Goal: Task Accomplishment & Management: Use online tool/utility

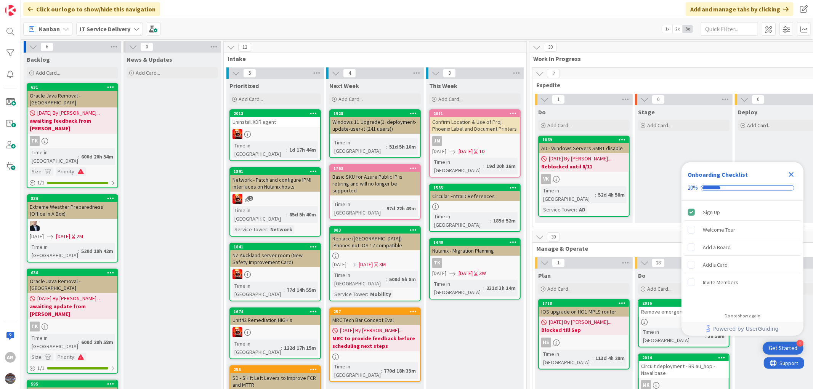
click at [791, 174] on icon "Close Checklist" at bounding box center [791, 174] width 5 height 5
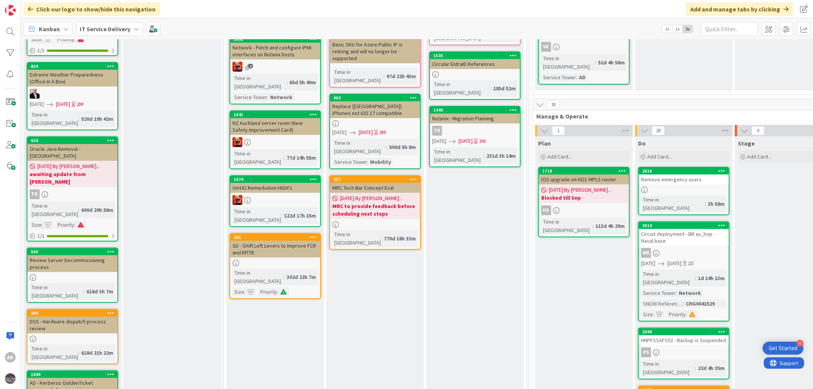
scroll to position [169, 0]
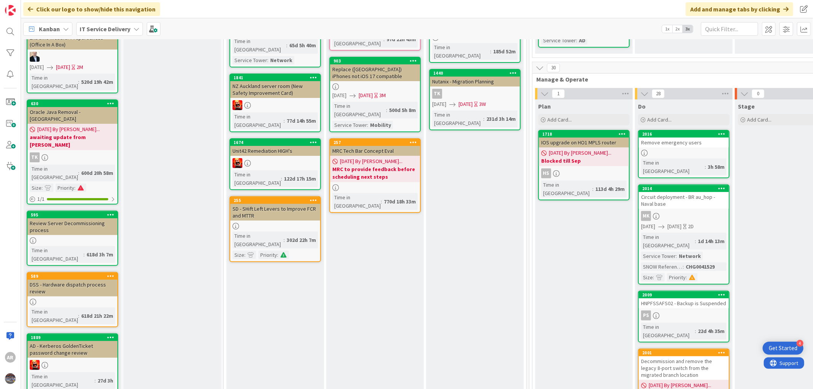
click at [678, 138] on div "Remove emergency users" at bounding box center [684, 143] width 90 height 10
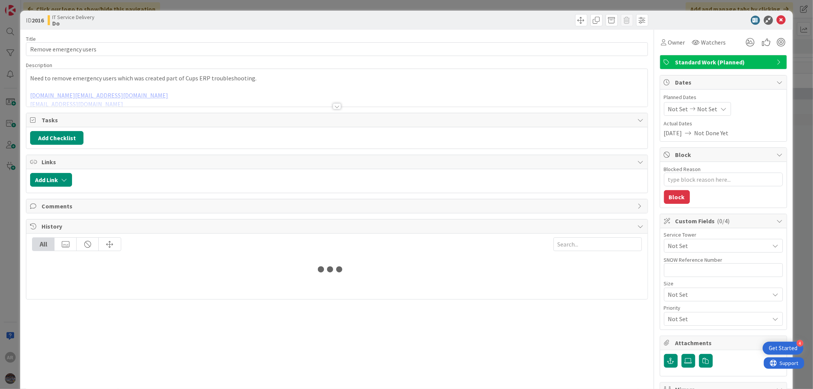
type textarea "x"
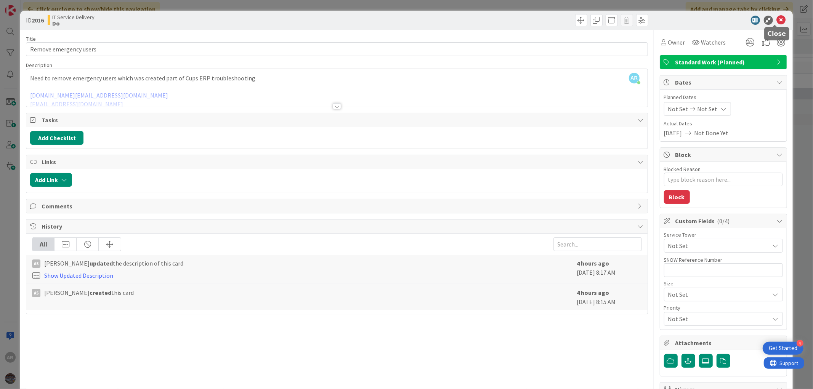
click at [776, 17] on icon at bounding box center [780, 20] width 9 height 9
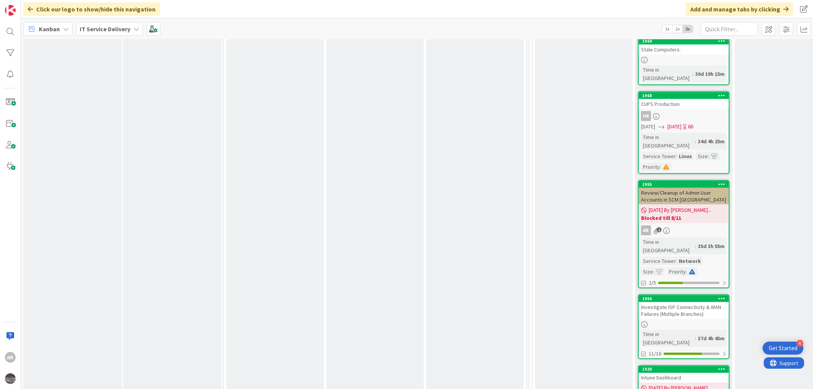
scroll to position [889, 0]
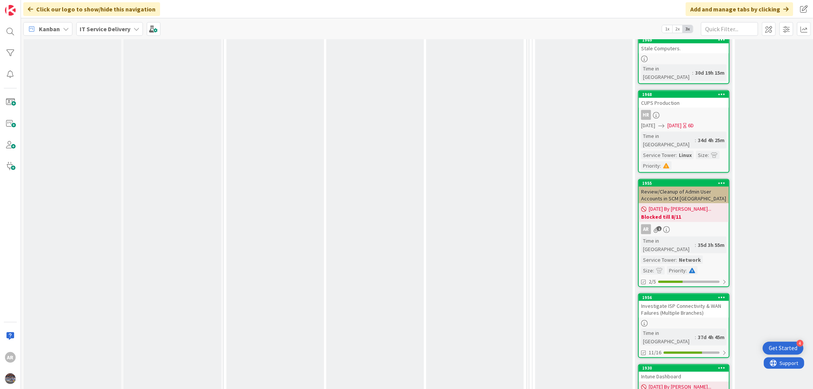
click at [698, 203] on div "08/04/2025 By Anis... Blocked till 8/11" at bounding box center [684, 212] width 90 height 19
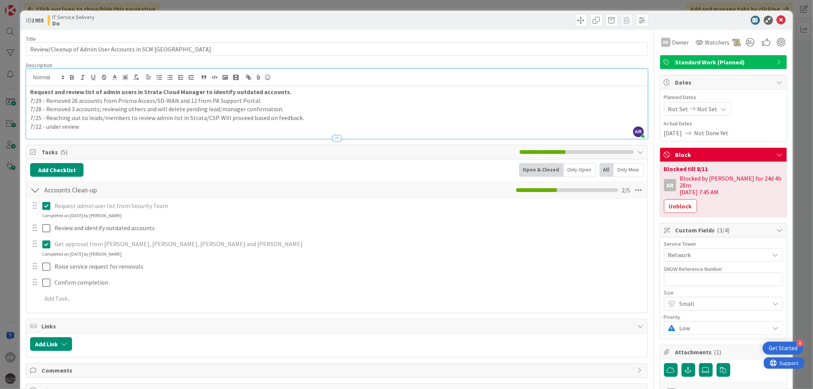
click at [290, 82] on div "AR Anis Rahman just joined Request and review list of admin users in Strata Clo…" at bounding box center [336, 104] width 621 height 70
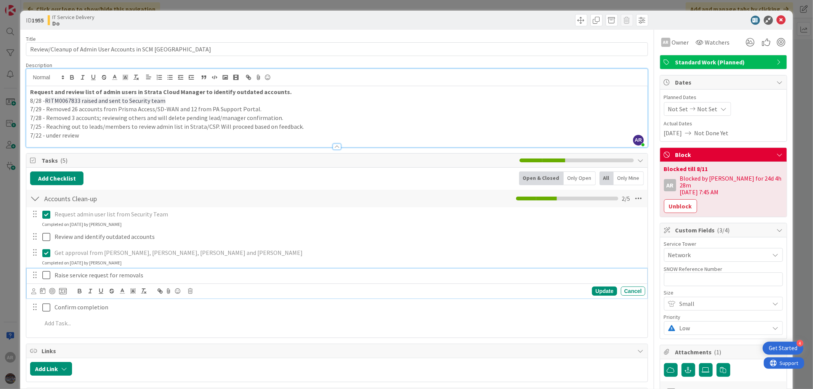
click at [48, 275] on icon at bounding box center [47, 275] width 11 height 9
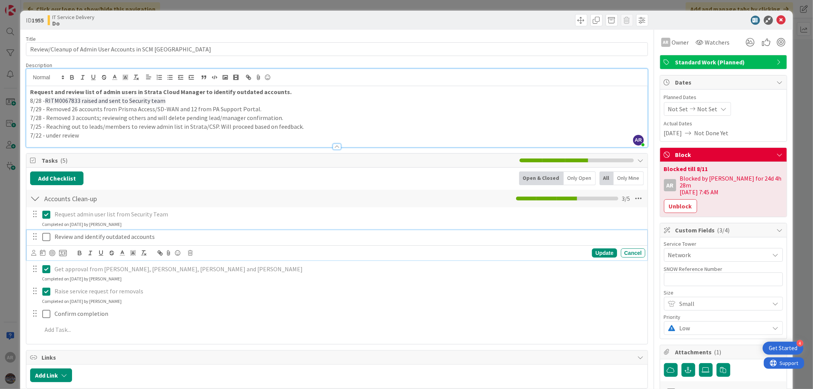
click at [45, 234] on icon at bounding box center [47, 236] width 11 height 9
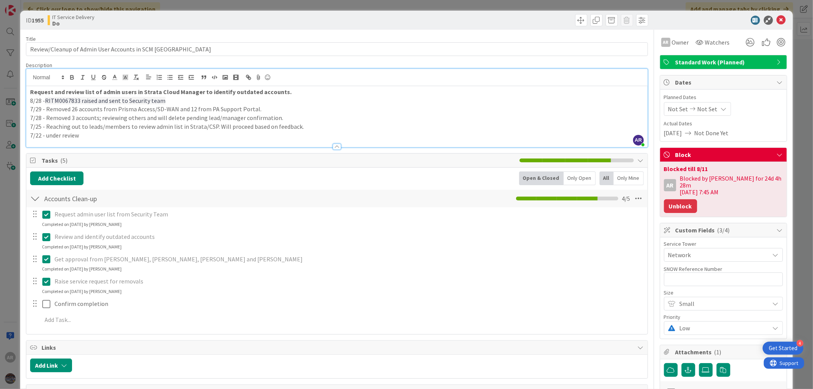
click at [664, 200] on button "Unblock" at bounding box center [680, 206] width 33 height 14
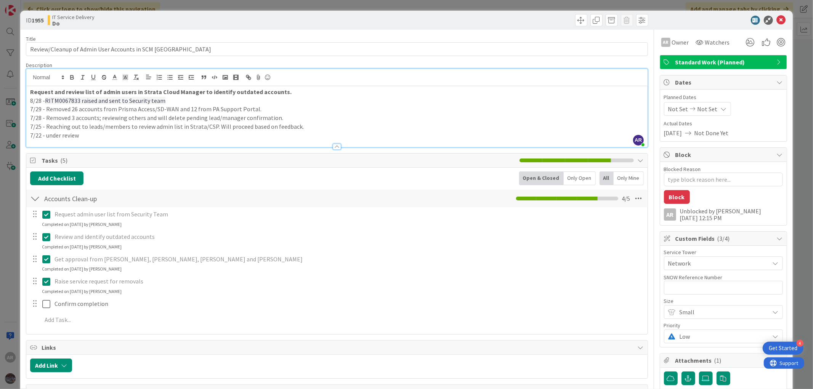
type textarea "x"
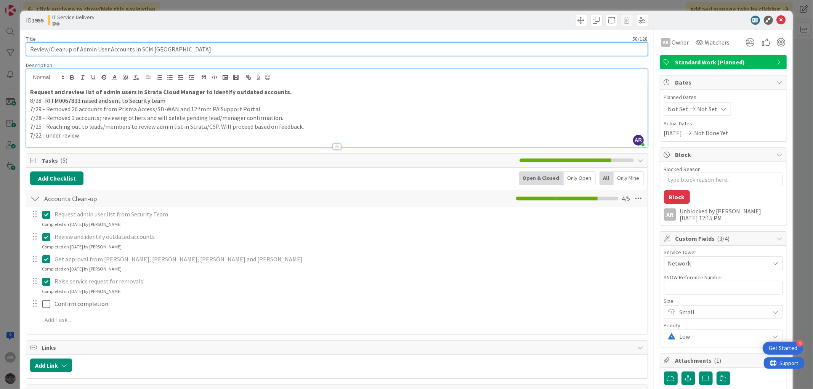
click at [193, 50] on input "Review/Cleanup of Admin User Accounts in SCM Palo Alto CSP" at bounding box center [336, 49] width 621 height 14
type input "Review/Cleanup of Admin User Accounts in SCM Palo Alto CSP"
type textarea "x"
paste input "RITM0067833"
type input "Review/Cleanup of Admin User Accounts in SCM Palo Alto CSP RITM0067833"
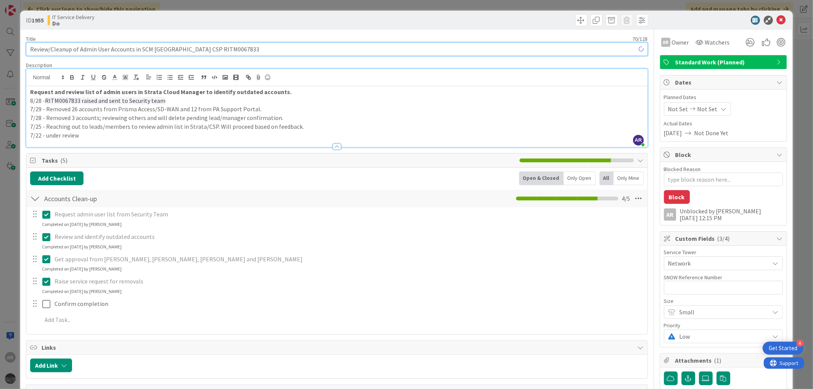
type textarea "x"
click at [186, 48] on input "Review/Cleanup of Admin User Accounts in SCM Palo Alto CSP RITM0067833" at bounding box center [336, 49] width 621 height 14
type input "Review/Cleanup of Admin User Accounts in SCM Palo Alto CSP RITM0067833"
type textarea "x"
type input "Review/Cleanup of Admin User Accounts in SCM Palo Alto CSP | RITM0067833"
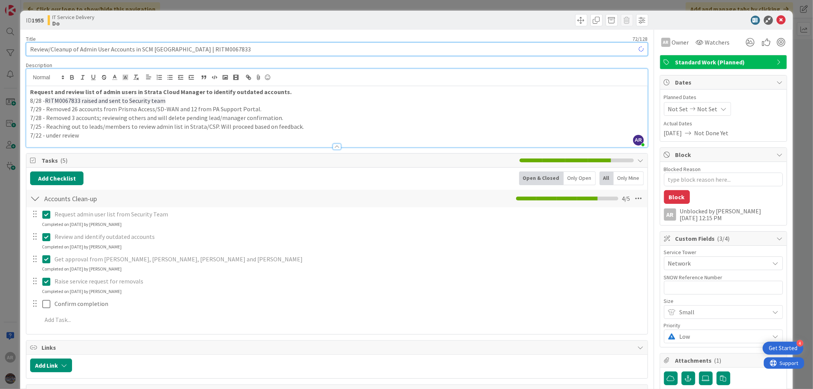
type textarea "x"
type input "Review/Cleanup of Admin User Accounts in SCM Palo Alto CSP | RITM0067833"
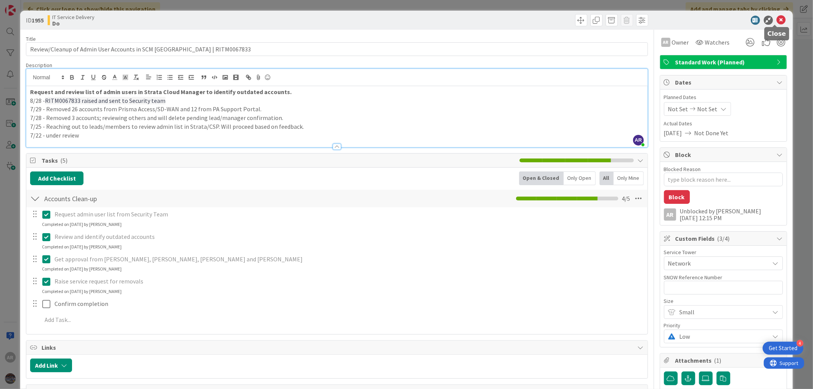
click at [778, 19] on icon at bounding box center [780, 20] width 9 height 9
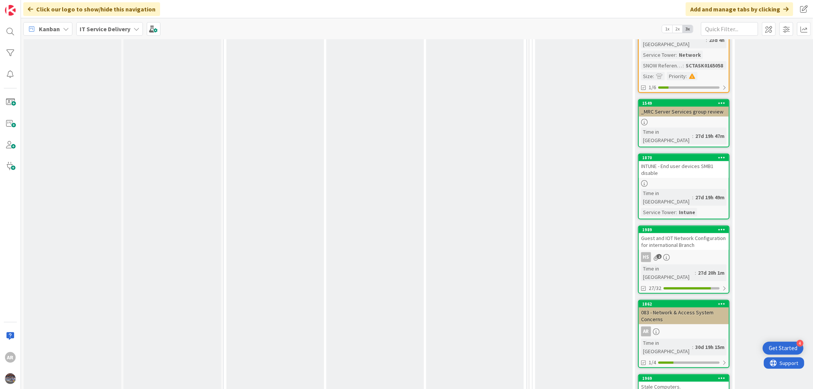
scroll to position [550, 0]
click at [695, 234] on div "Guest and IOT Network Configuration for international Branch" at bounding box center [684, 242] width 90 height 17
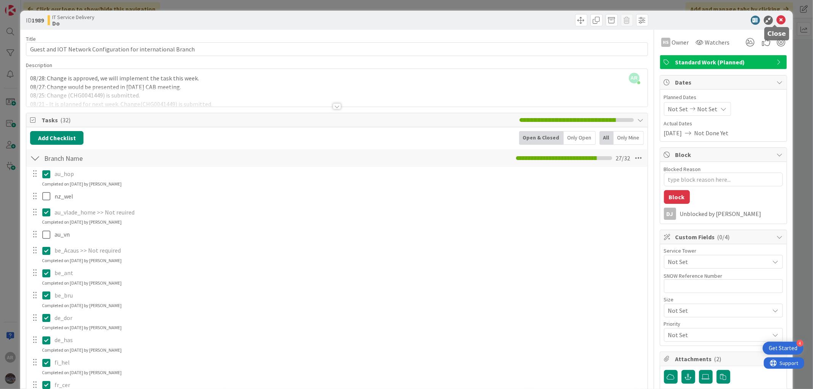
click at [776, 21] on icon at bounding box center [780, 20] width 9 height 9
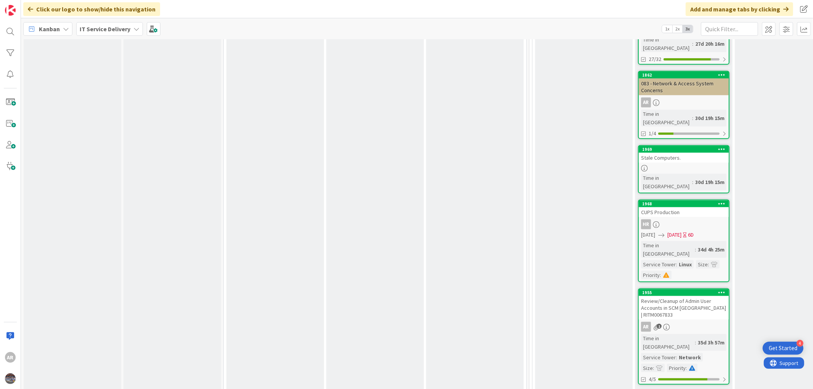
scroll to position [804, 0]
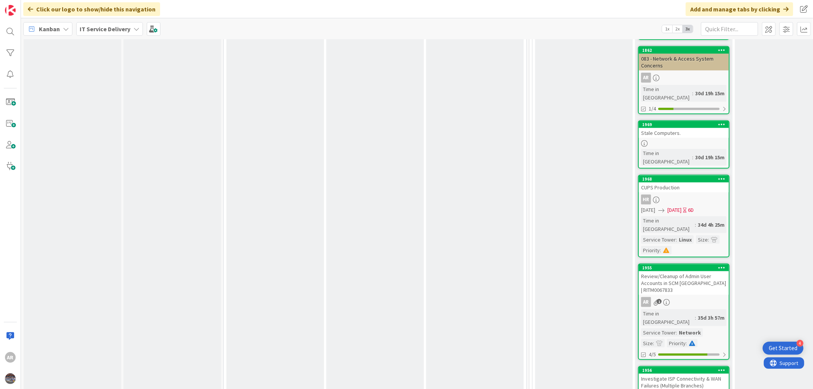
click at [680, 271] on div "Review/Cleanup of Admin User Accounts in SCM Palo Alto CSP | RITM0067833" at bounding box center [684, 283] width 90 height 24
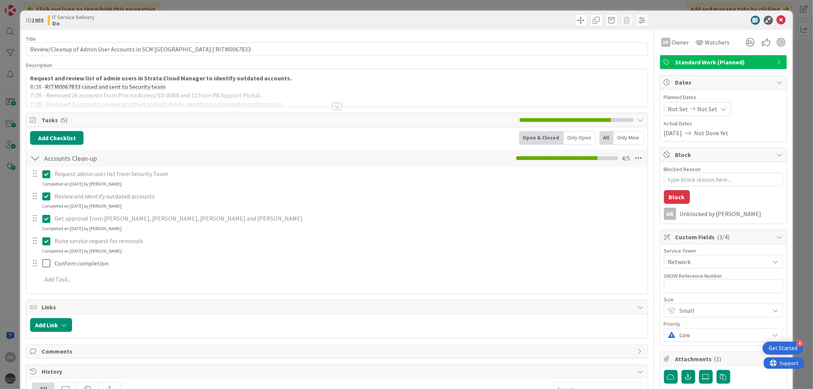
type textarea "x"
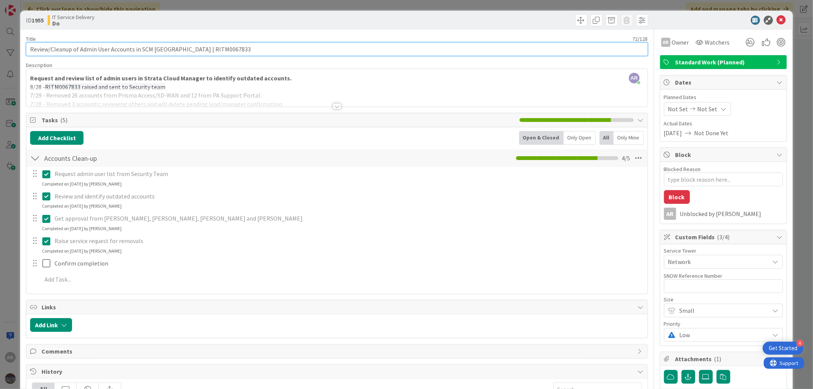
click at [191, 49] on input "Review/Cleanup of Admin User Accounts in SCM Palo Alto CSP | RITM0067833" at bounding box center [336, 49] width 621 height 14
paste input "SCTASK0167437"
type input "Review/Cleanup of Admin User Accounts in SCM Palo Alto CSP | SCTASK0167437RITM0…"
type textarea "x"
type input "Review/Cleanup of Admin User Accounts in SCM Palo Alto CSP | SCTASK0167437 RITM…"
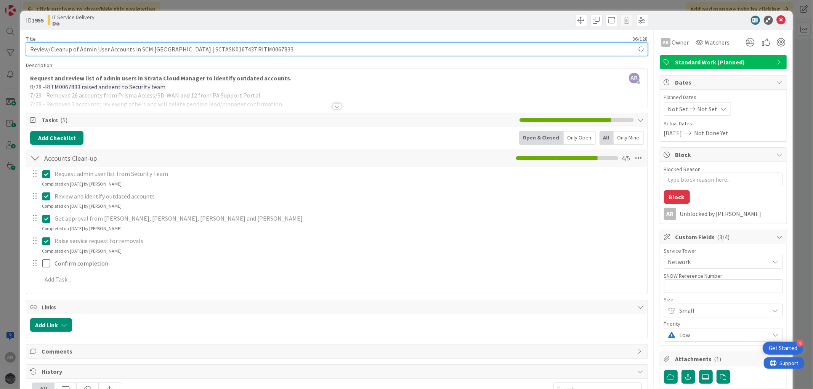
type textarea "x"
type input "Review/Cleanup of Admin User Accounts in SCM Palo Alto CSP | SCTASK0167437 RITM…"
drag, startPoint x: 229, startPoint y: 48, endPoint x: 213, endPoint y: 44, distance: 16.4
click at [213, 44] on input "Review/Cleanup of Admin User Accounts in SCM Palo Alto CSP | SCTASK0167437 RITM…" at bounding box center [336, 49] width 621 height 14
drag, startPoint x: 230, startPoint y: 48, endPoint x: 191, endPoint y: 48, distance: 38.9
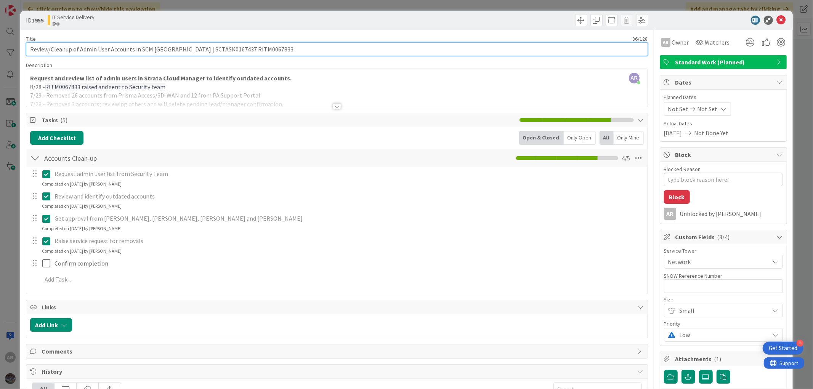
click at [191, 48] on input "Review/Cleanup of Admin User Accounts in SCM Palo Alto CSP | SCTASK0167437 RITM…" at bounding box center [336, 49] width 621 height 14
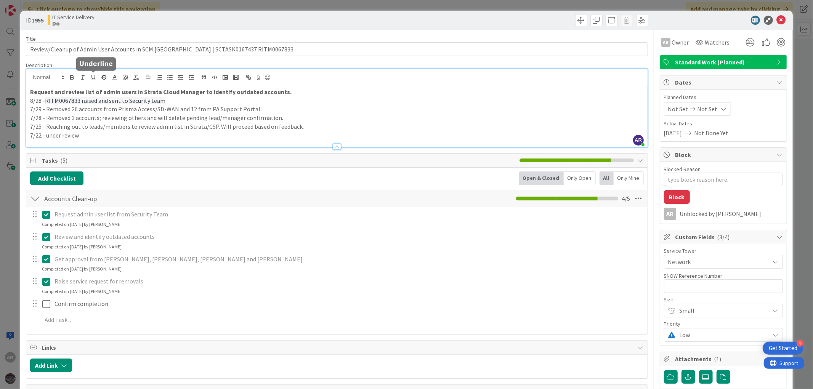
click at [96, 78] on div "AR Anis Rahman just joined Request and review list of admin users in Strata Clo…" at bounding box center [336, 108] width 621 height 78
drag, startPoint x: 78, startPoint y: 99, endPoint x: 46, endPoint y: 100, distance: 32.4
click at [46, 100] on span "RITM0067833 raised and sent to Security team" at bounding box center [105, 101] width 120 height 8
type textarea "x"
click at [112, 100] on p "8/28 - SCTASK0167437 created - WIP" at bounding box center [336, 100] width 613 height 9
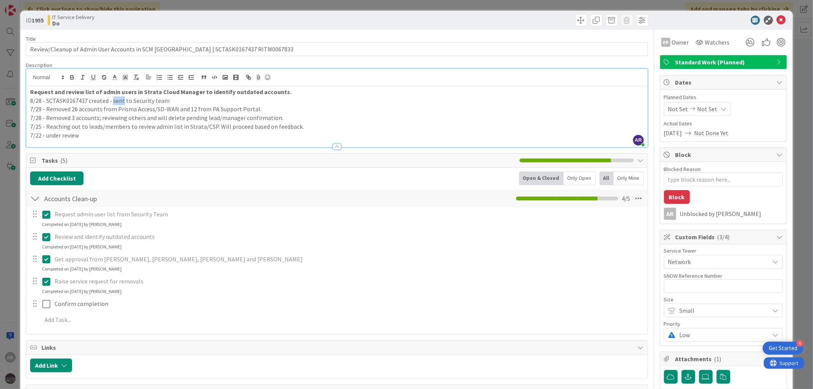
drag, startPoint x: 121, startPoint y: 101, endPoint x: 111, endPoint y: 101, distance: 9.9
click at [111, 101] on p "8/28 - SCTASK0167437 created - sent to Security team" at bounding box center [336, 100] width 613 height 9
type textarea "x"
